Goal: Navigation & Orientation: Find specific page/section

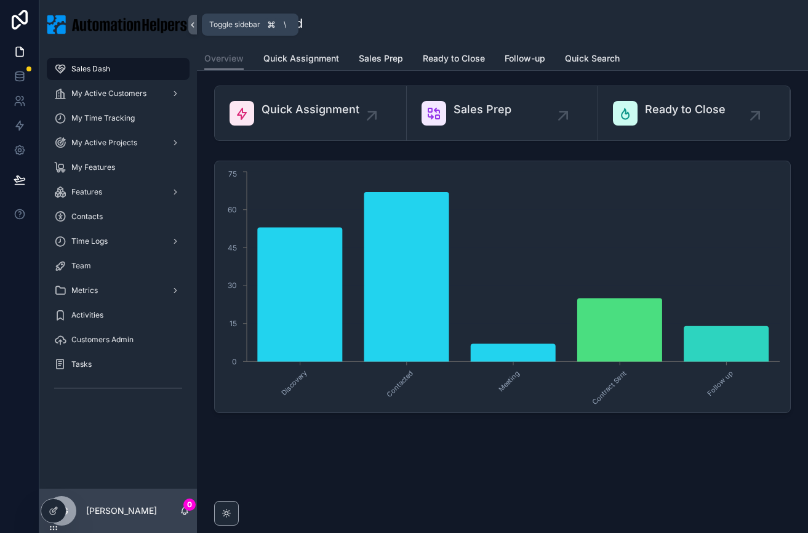
click at [191, 28] on icon "scrollable content" at bounding box center [192, 24] width 9 height 9
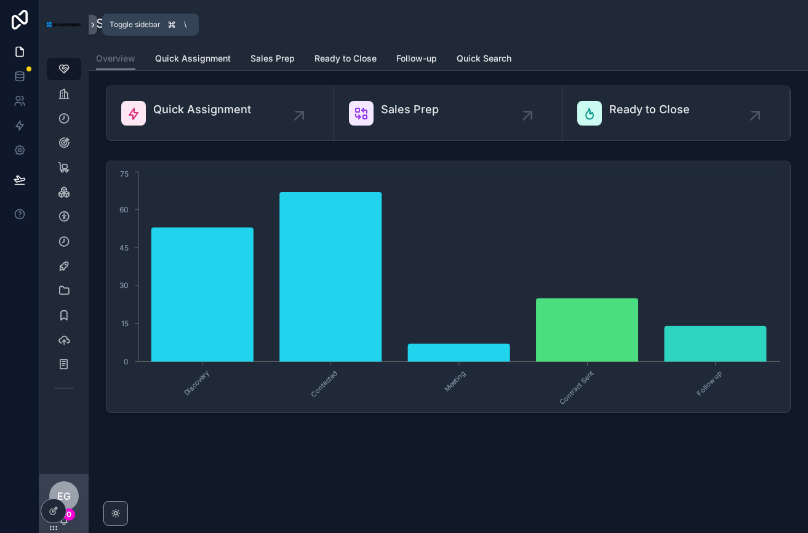
click at [92, 26] on icon "scrollable content" at bounding box center [93, 24] width 9 height 9
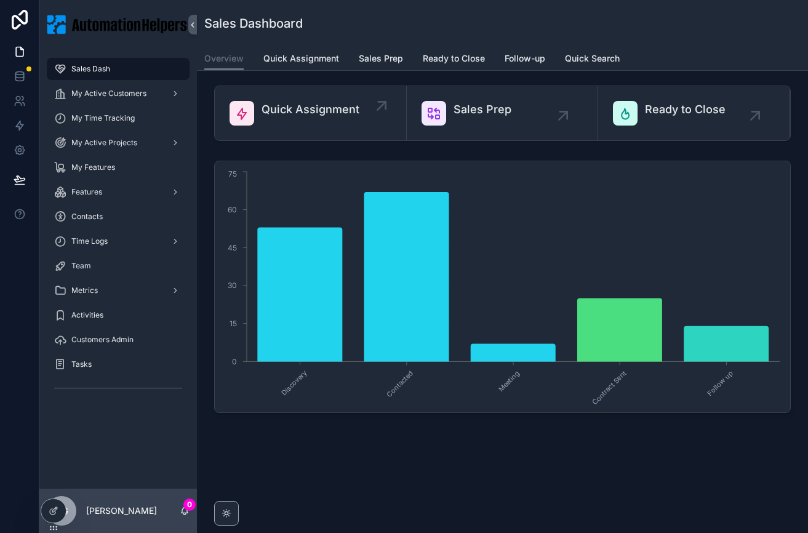
click at [367, 111] on div "Quick Assignment" at bounding box center [311, 113] width 162 height 25
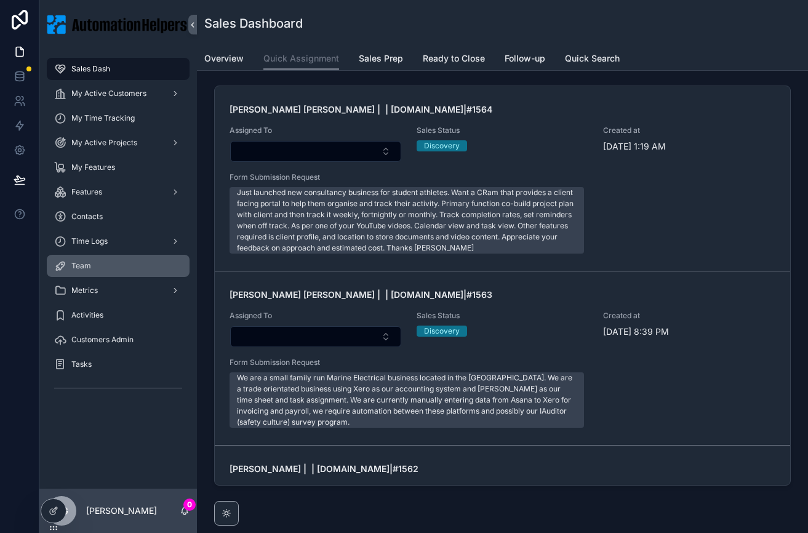
click at [92, 270] on div "Team" at bounding box center [118, 266] width 128 height 20
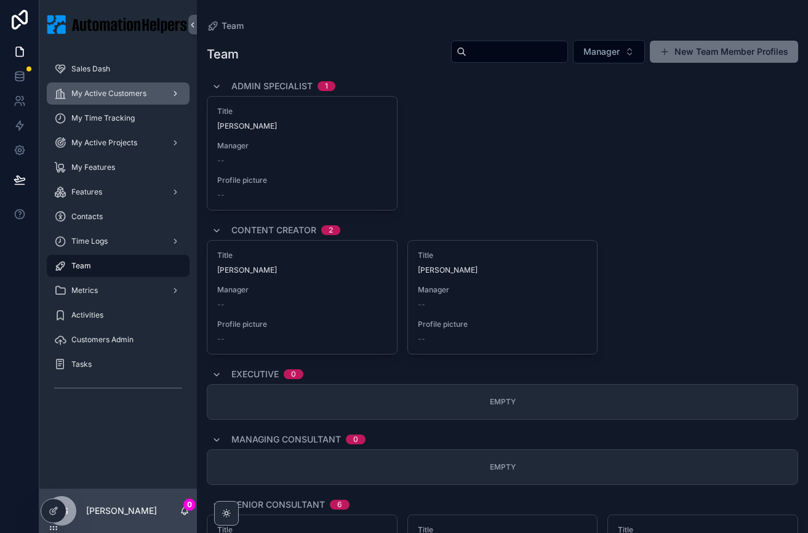
click at [121, 89] on span "My Active Customers" at bounding box center [108, 94] width 75 height 10
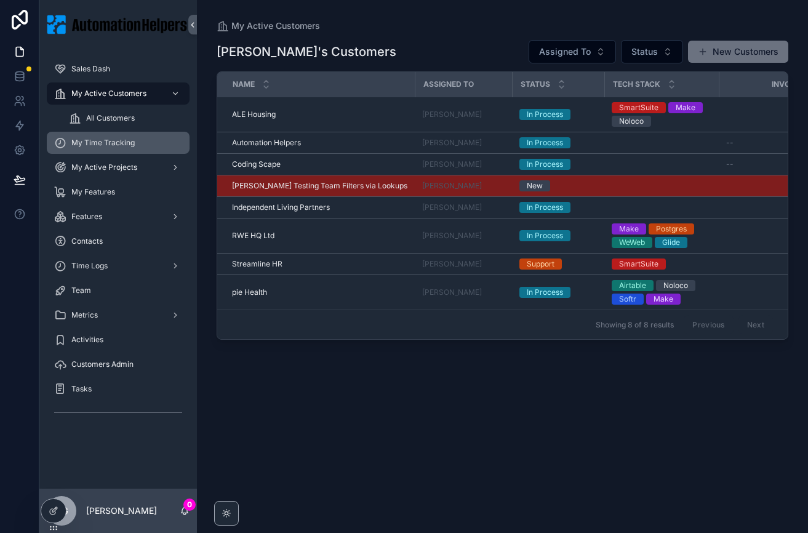
click at [123, 143] on span "My Time Tracking" at bounding box center [102, 143] width 63 height 10
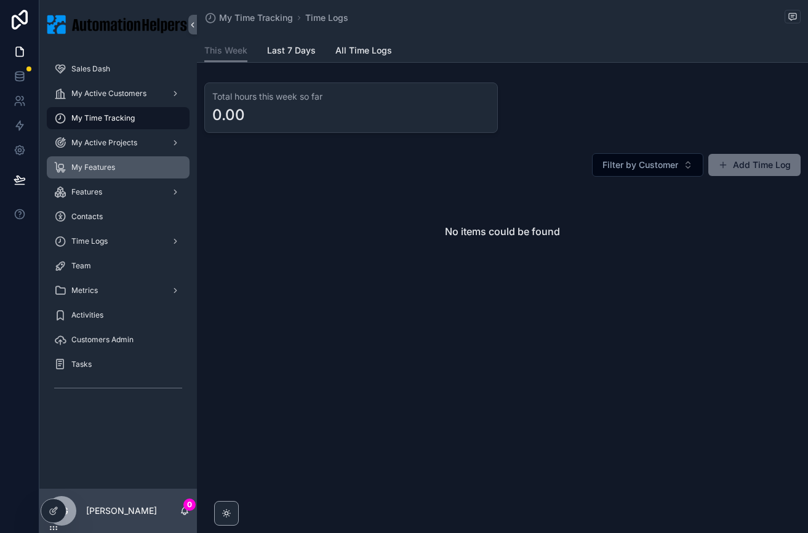
click at [108, 170] on span "My Features" at bounding box center [93, 168] width 44 height 10
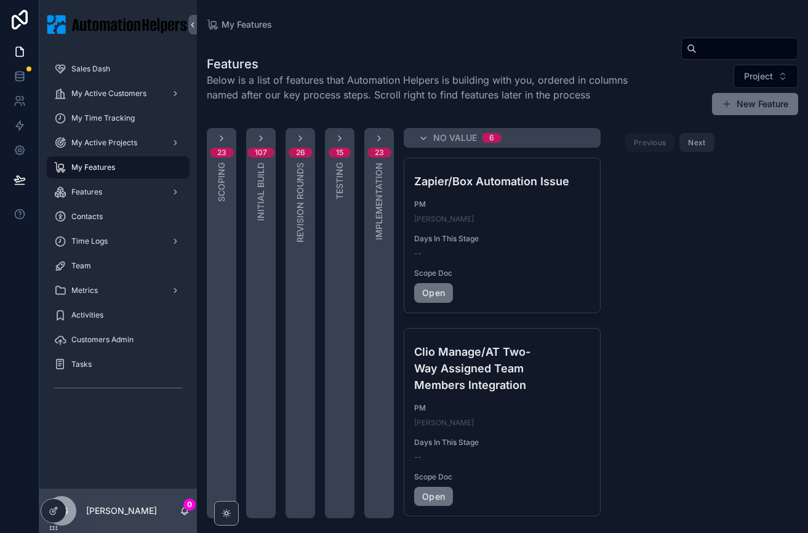
click at [209, 259] on div "23 Scoping" at bounding box center [222, 323] width 30 height 390
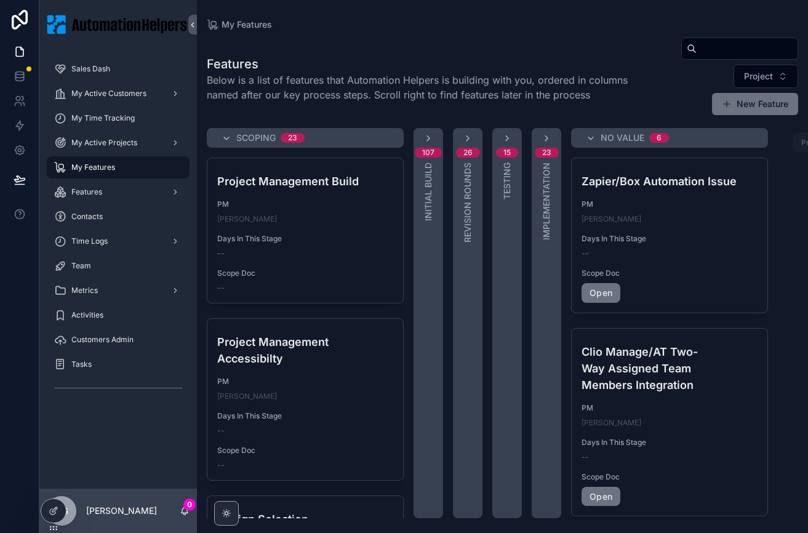
click at [321, 134] on div "Scoping 23" at bounding box center [312, 138] width 153 height 20
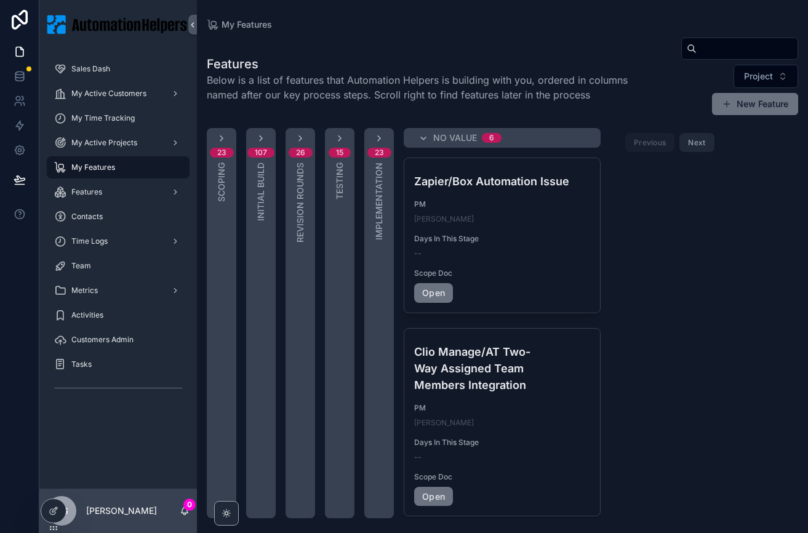
click at [260, 241] on div "107 Initial Build" at bounding box center [261, 323] width 30 height 390
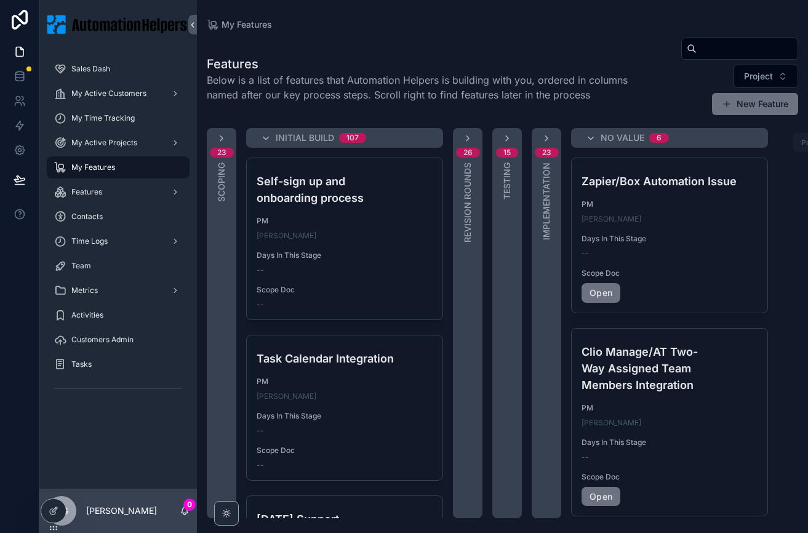
click at [395, 132] on div "Initial Build 107" at bounding box center [352, 138] width 153 height 20
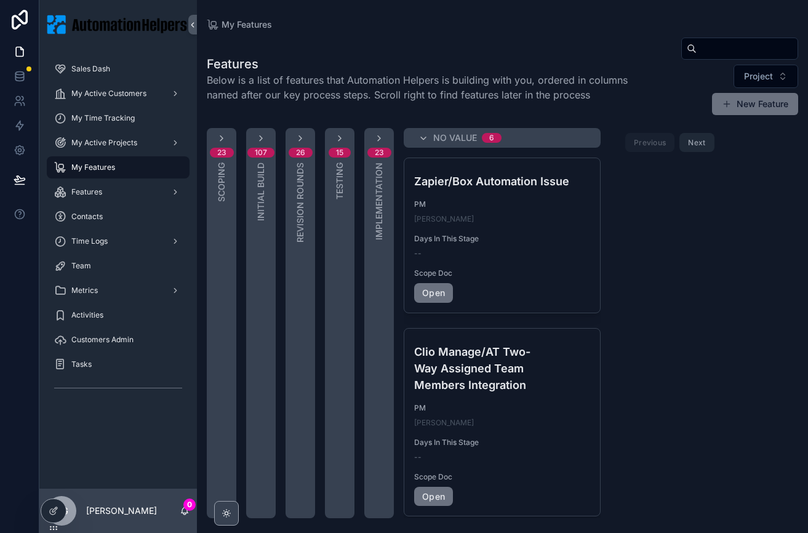
click at [231, 512] on icon "scrollable content" at bounding box center [227, 514] width 10 height 10
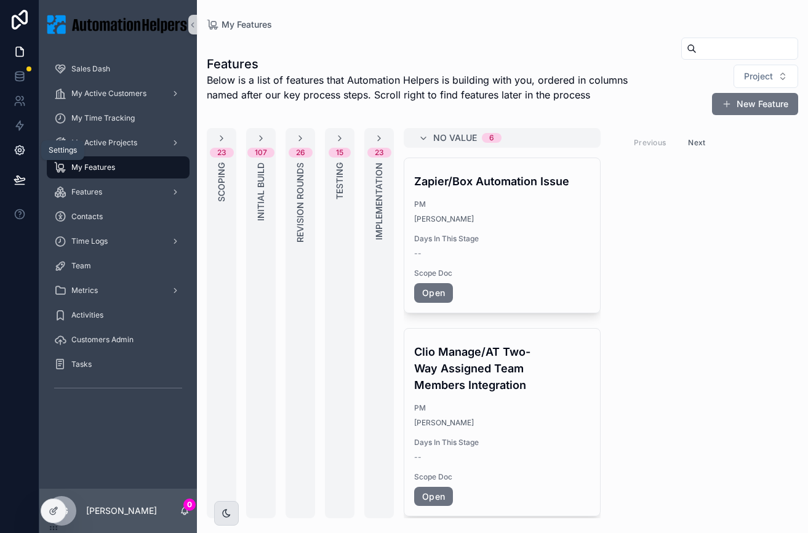
click at [18, 148] on icon at bounding box center [20, 150] width 12 height 12
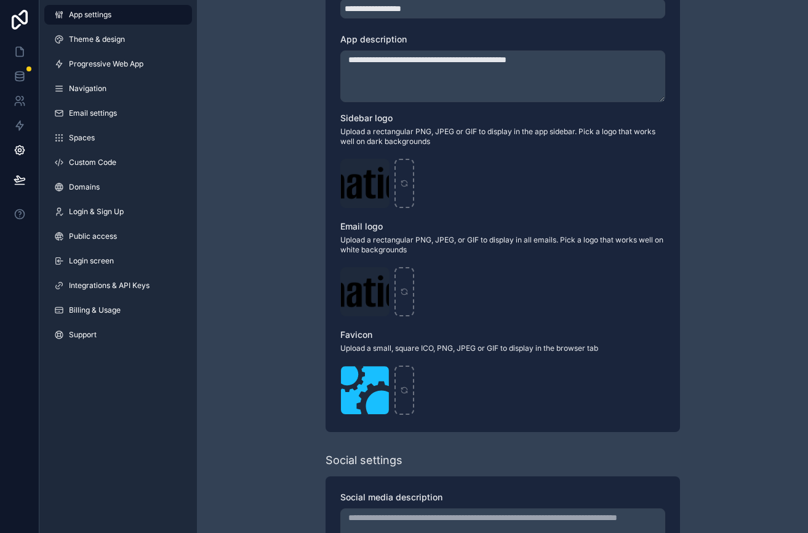
scroll to position [78, 0]
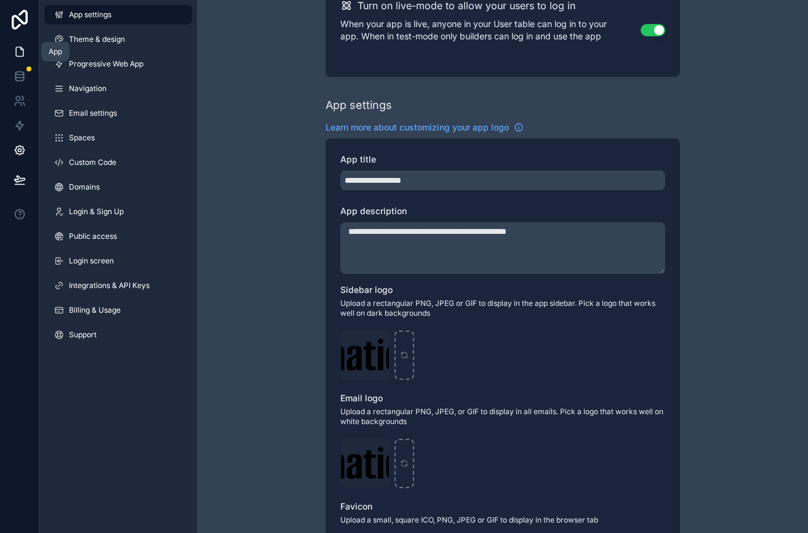
click at [20, 53] on icon at bounding box center [20, 52] width 12 height 12
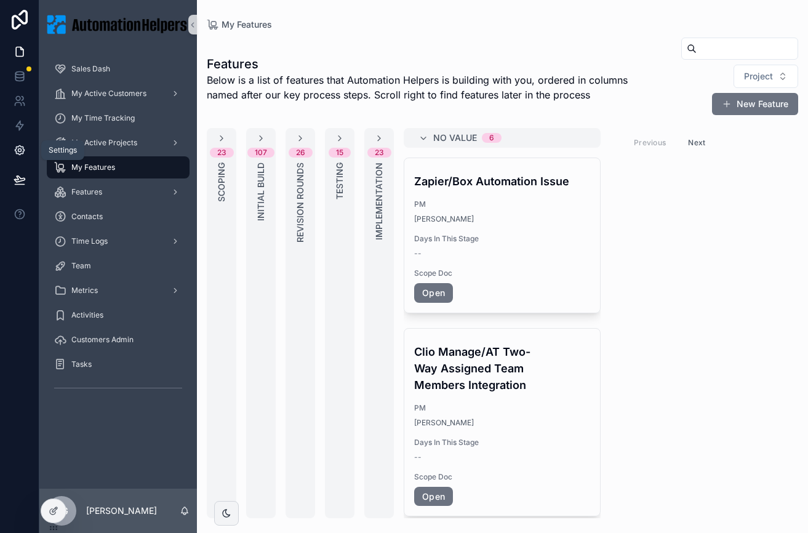
click at [23, 157] on link at bounding box center [19, 150] width 39 height 25
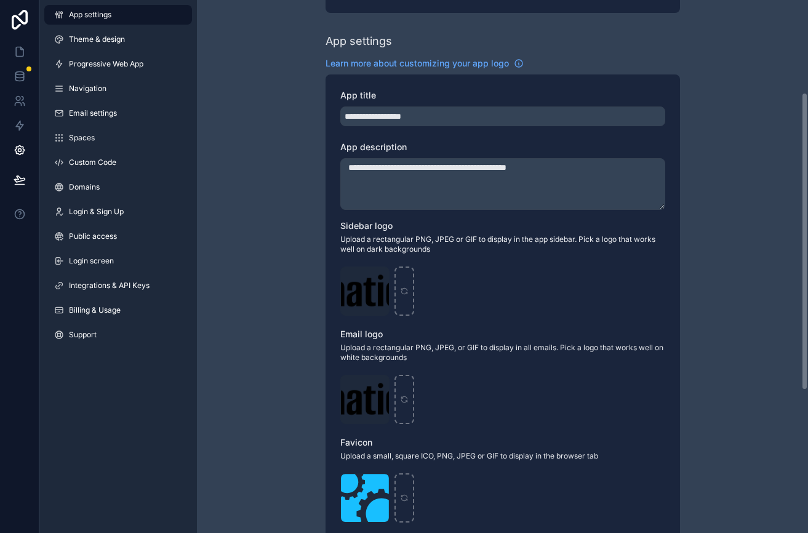
scroll to position [188, 0]
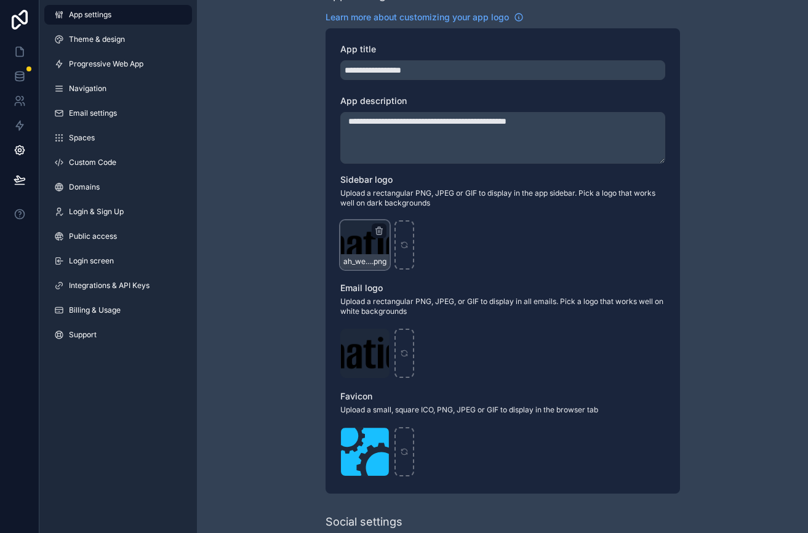
click at [368, 247] on div "ah_web_logo .png" at bounding box center [364, 244] width 49 height 49
click at [378, 232] on icon "scrollable content" at bounding box center [378, 231] width 0 height 2
click at [371, 251] on div "ah_web_logo .png" at bounding box center [364, 244] width 49 height 49
click at [415, 250] on div "ah_web_logo .png" at bounding box center [502, 244] width 325 height 49
click at [405, 251] on div "scrollable content" at bounding box center [405, 244] width 20 height 49
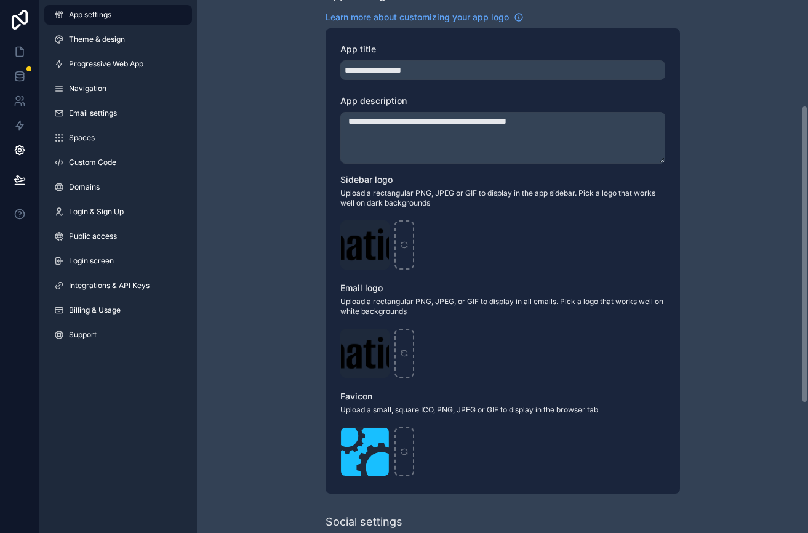
type input "**********"
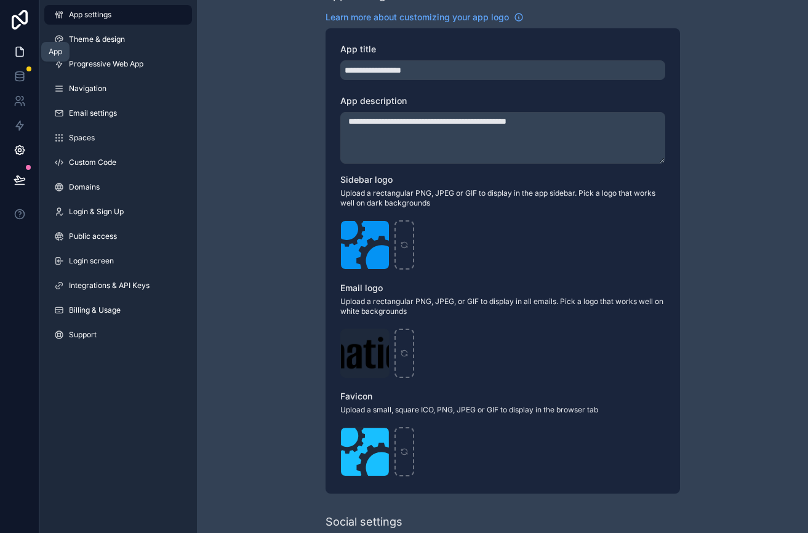
click at [25, 55] on icon at bounding box center [20, 52] width 12 height 12
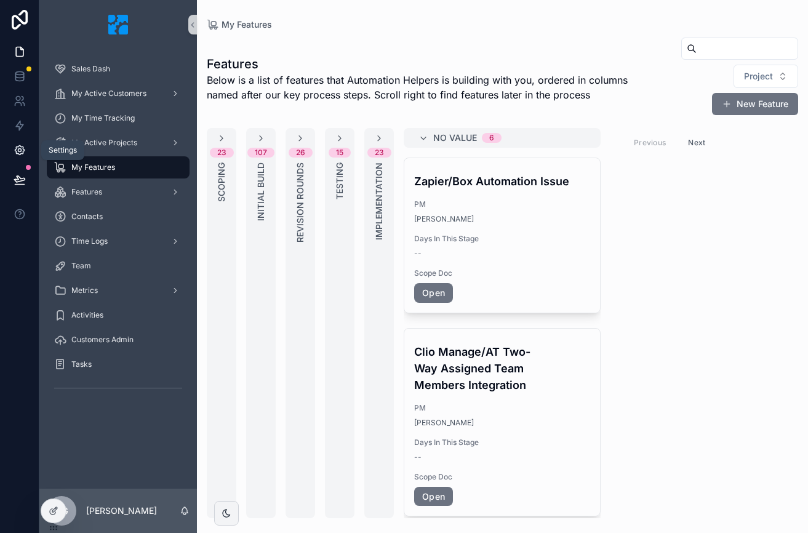
click at [18, 150] on icon at bounding box center [19, 150] width 3 height 3
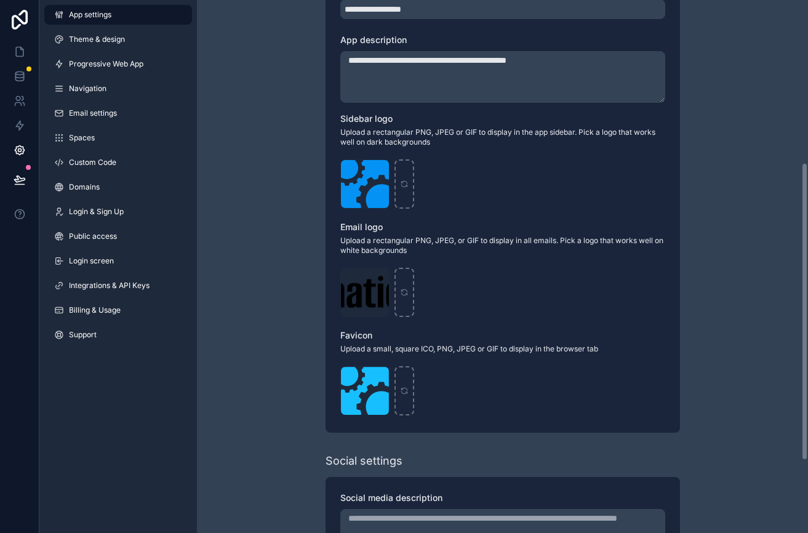
scroll to position [291, 0]
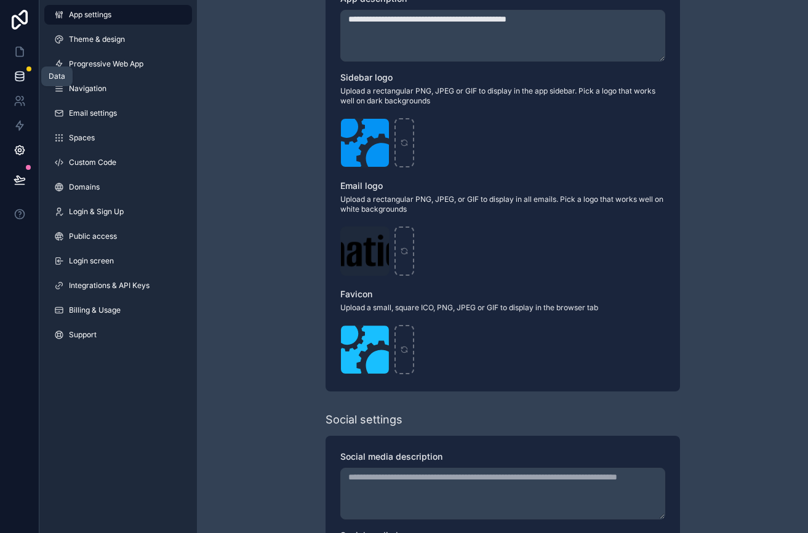
click at [20, 73] on icon at bounding box center [20, 76] width 12 height 12
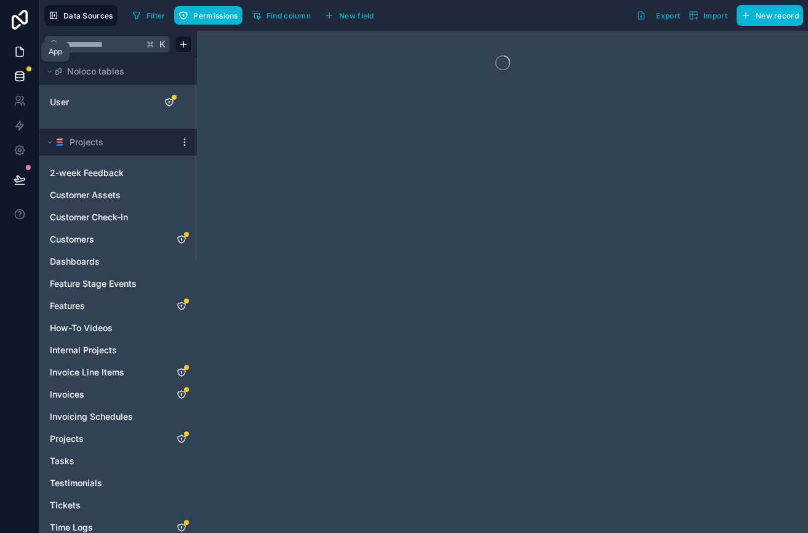
click at [17, 52] on icon at bounding box center [20, 52] width 12 height 12
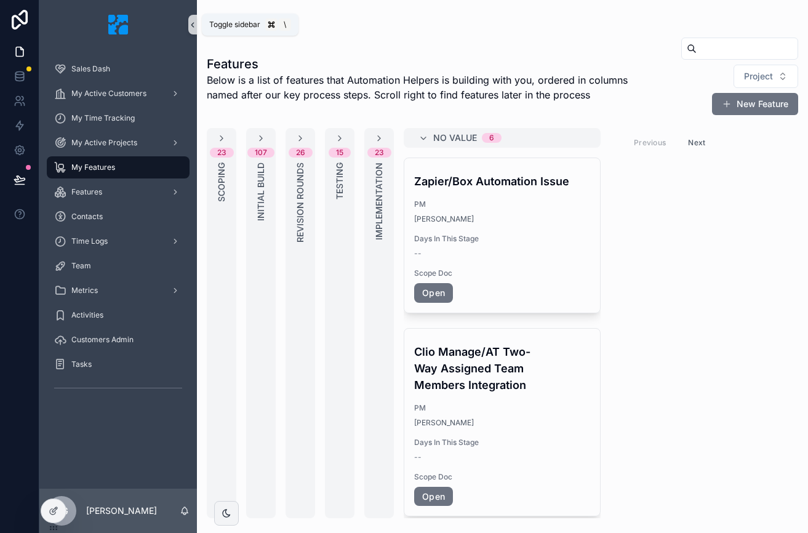
click at [191, 26] on icon "scrollable content" at bounding box center [192, 24] width 9 height 9
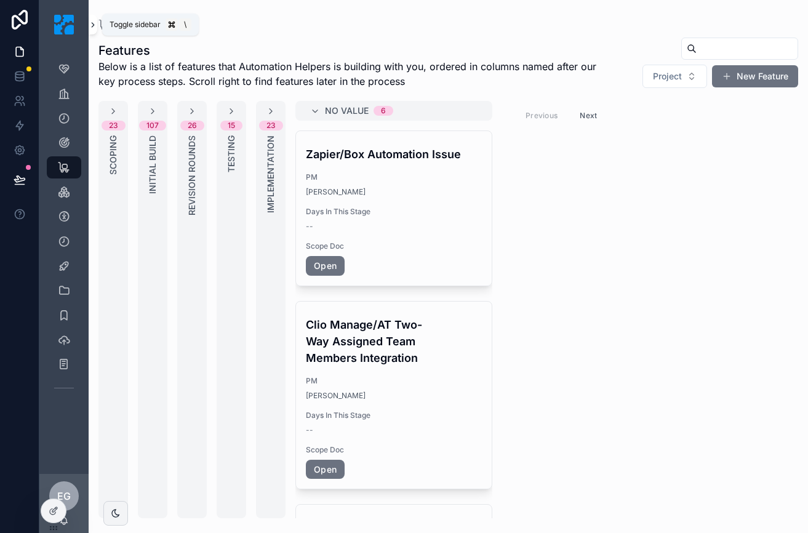
click at [90, 28] on icon "scrollable content" at bounding box center [93, 24] width 9 height 9
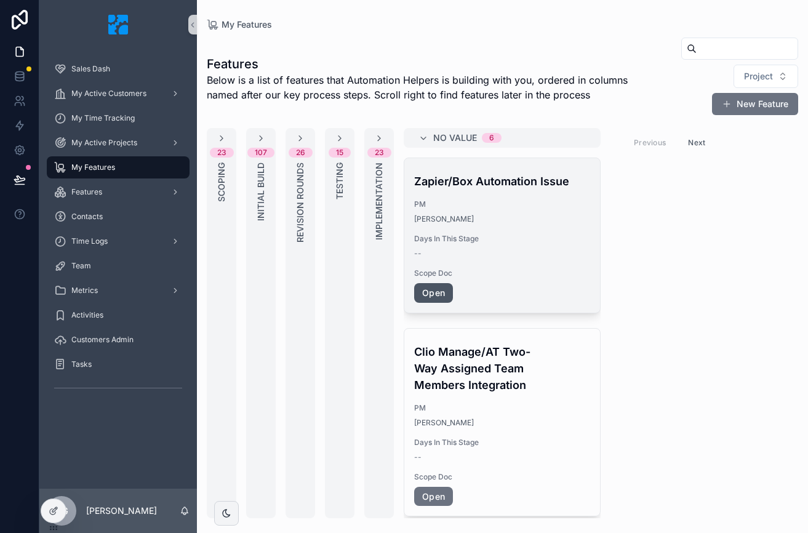
click at [434, 292] on link "Open" at bounding box center [433, 293] width 39 height 20
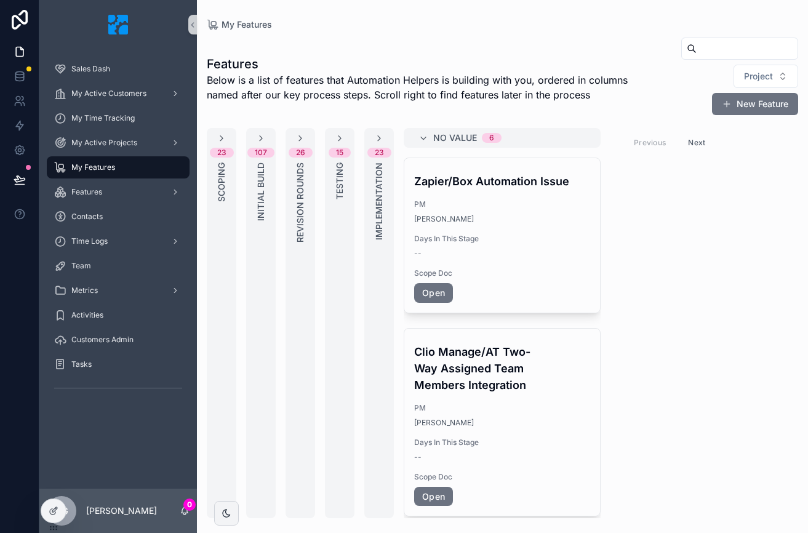
drag, startPoint x: 653, startPoint y: 310, endPoint x: 637, endPoint y: 332, distance: 27.0
click at [638, 332] on div "23 Scoping 107 Initial Build 26 Revision Rounds 15 Testing 23 Implementation No…" at bounding box center [502, 323] width 611 height 390
drag, startPoint x: 656, startPoint y: 320, endPoint x: 643, endPoint y: 311, distance: 15.9
click at [628, 309] on div "23 Scoping 107 Initial Build 26 Revision Rounds 15 Testing 23 Implementation No…" at bounding box center [502, 323] width 611 height 390
